Goal: Task Accomplishment & Management: Manage account settings

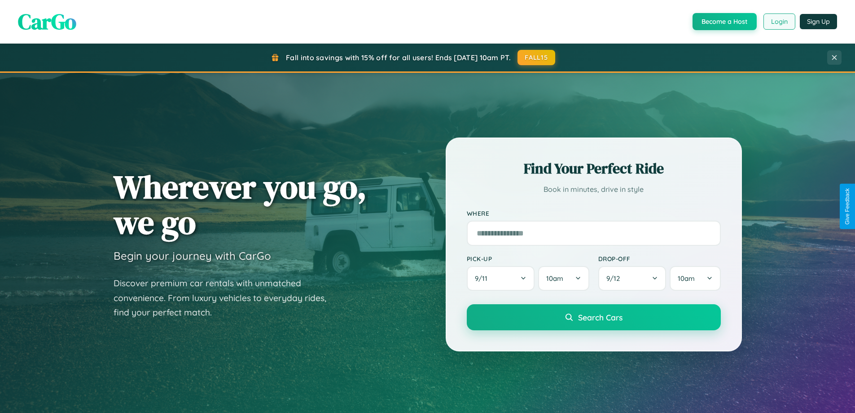
click at [779, 22] on button "Login" at bounding box center [780, 21] width 32 height 16
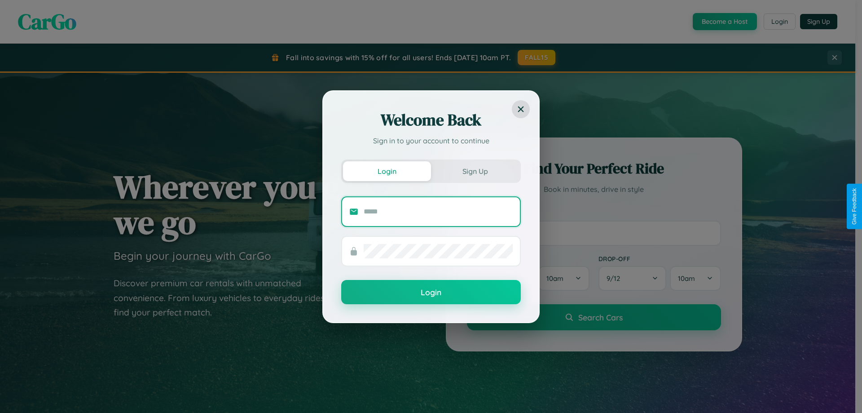
click at [438, 211] on input "text" at bounding box center [438, 211] width 149 height 14
type input "**********"
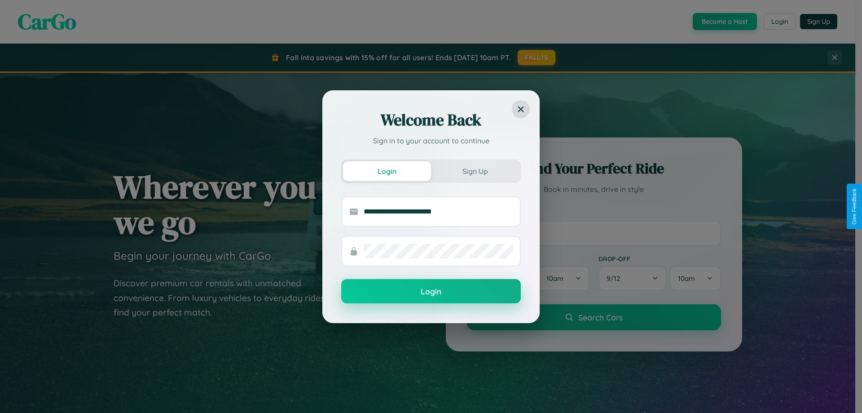
click at [431, 291] on button "Login" at bounding box center [431, 291] width 180 height 24
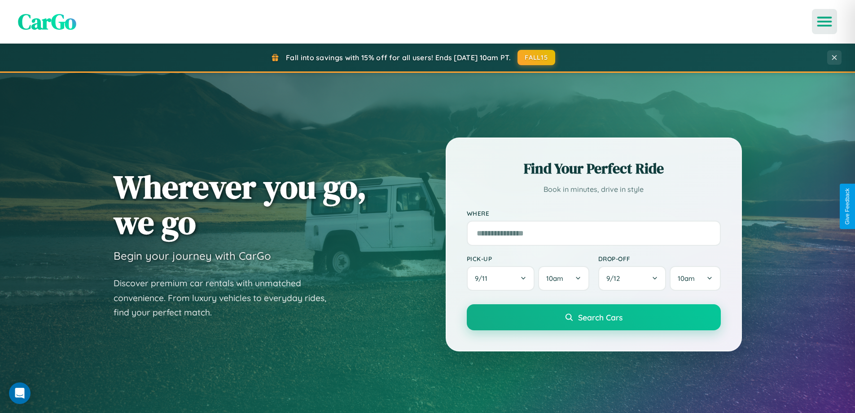
click at [825, 22] on icon "Open menu" at bounding box center [824, 22] width 13 height 8
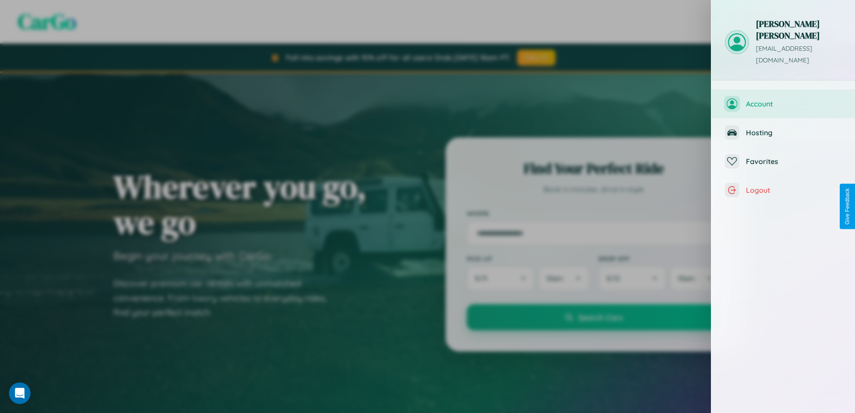
click at [783, 99] on span "Account" at bounding box center [794, 103] width 96 height 9
